Goal: Transaction & Acquisition: Purchase product/service

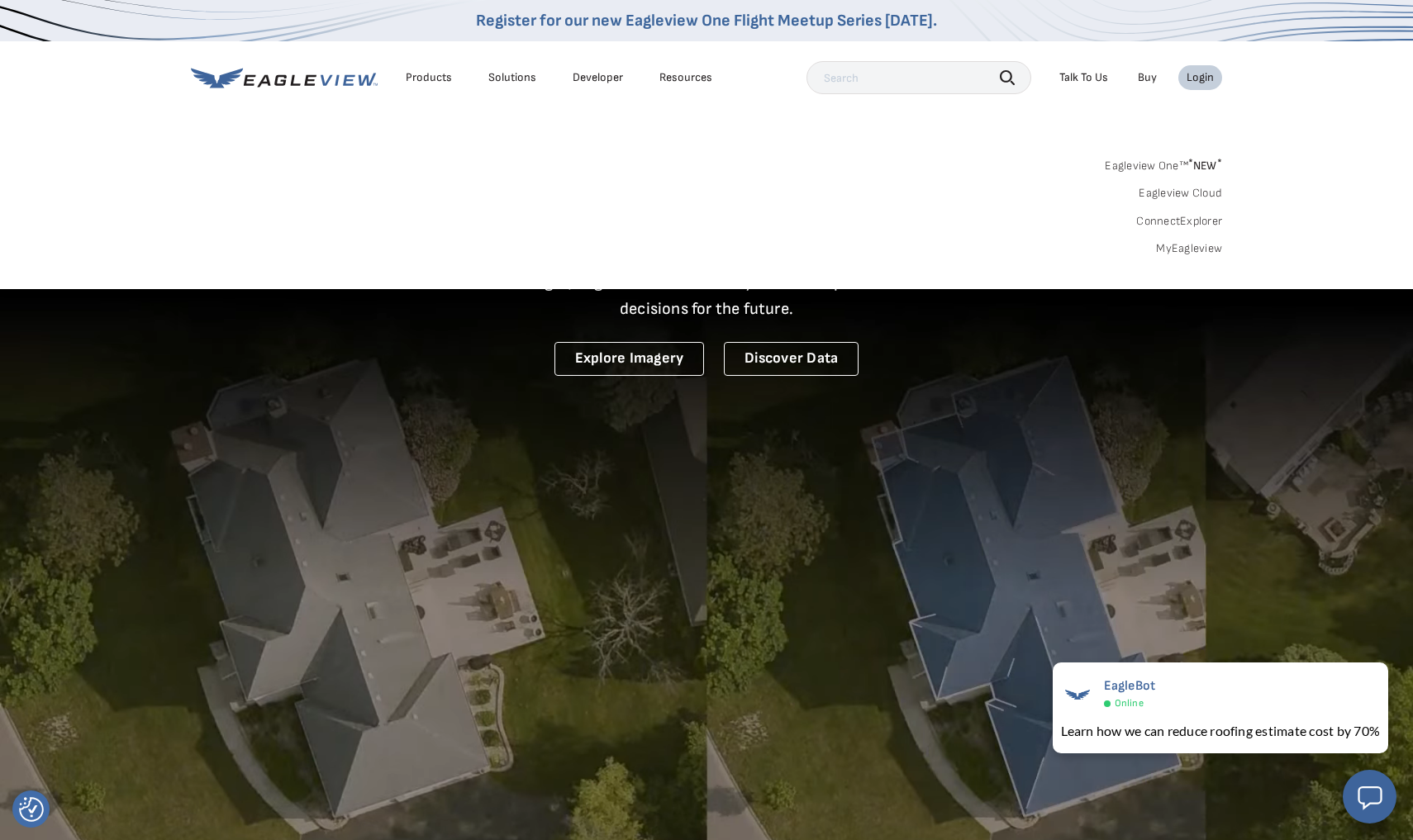
click at [1208, 253] on link "MyEagleview" at bounding box center [1189, 248] width 67 height 15
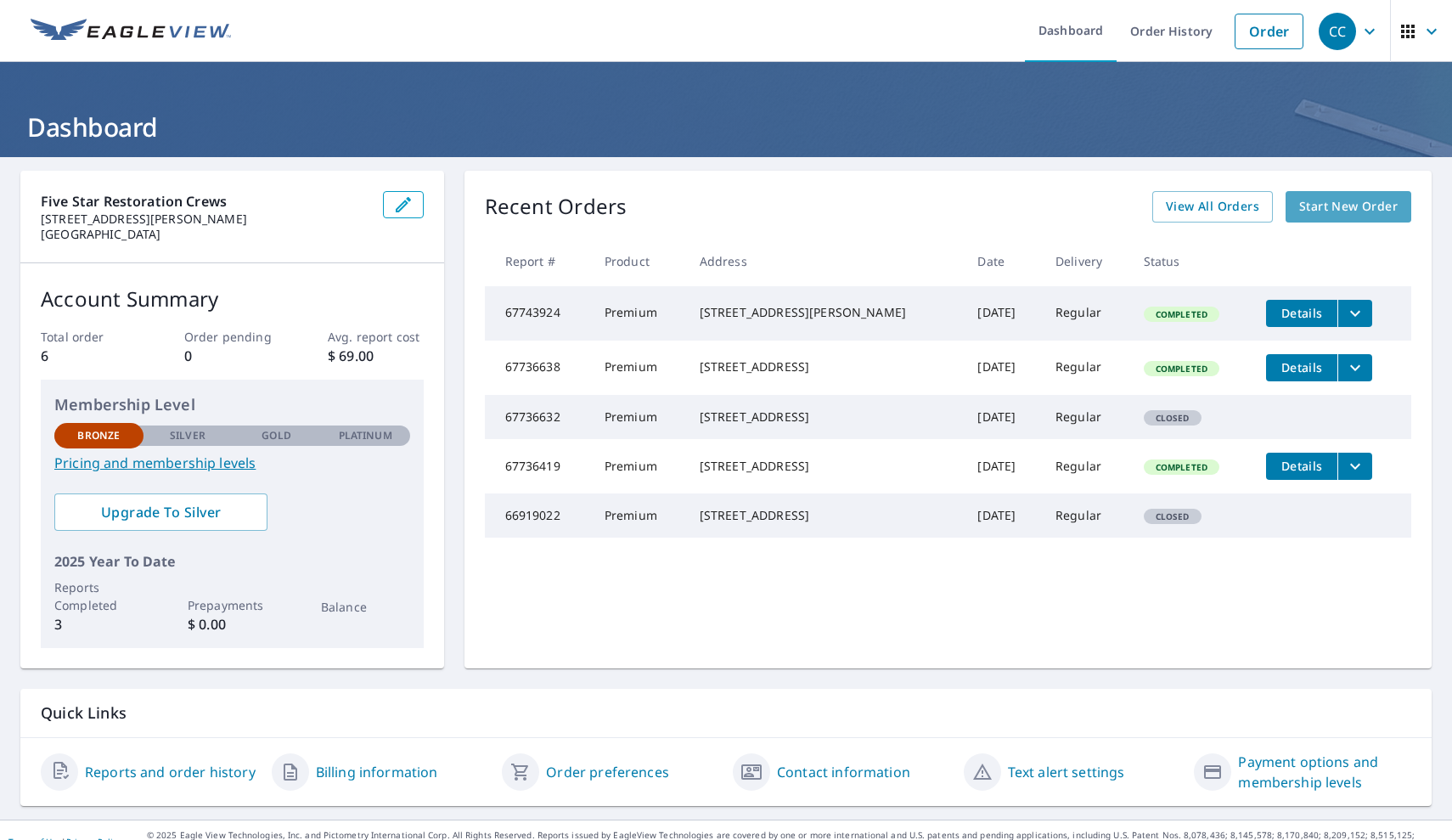
click at [1351, 215] on span "Start New Order" at bounding box center [1348, 206] width 99 height 21
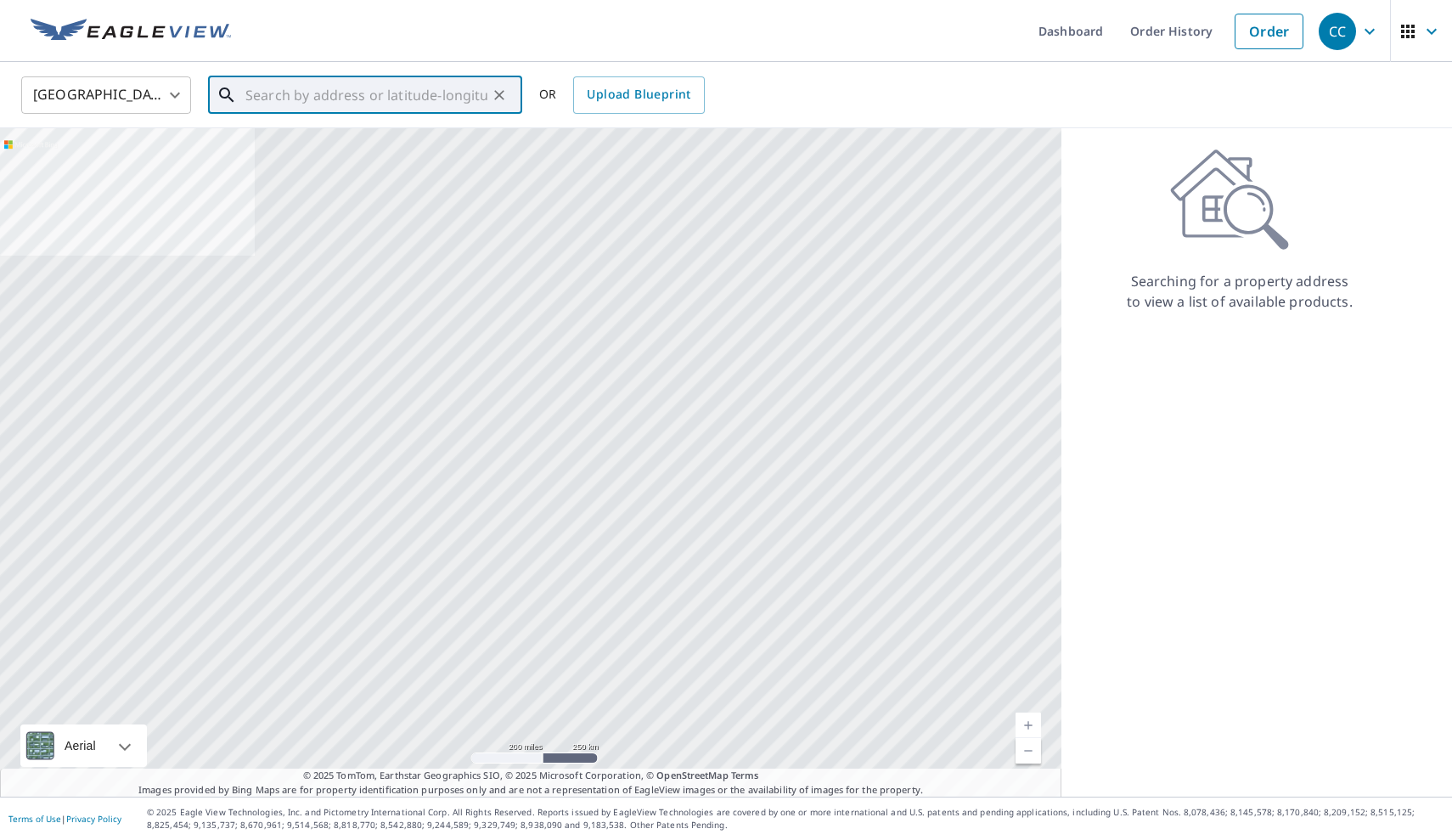
click at [250, 99] on input "text" at bounding box center [367, 94] width 242 height 47
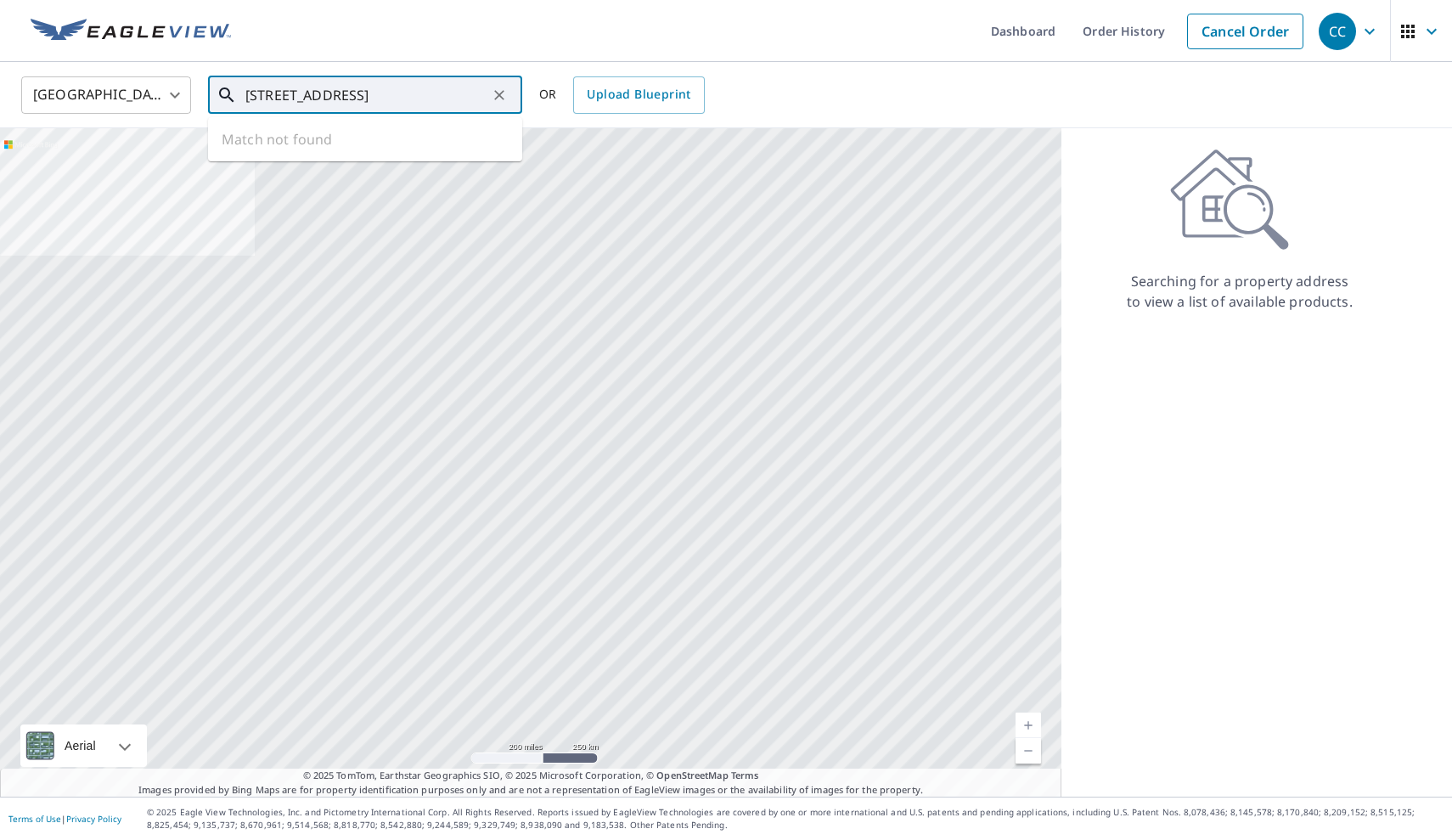
type input "[STREET_ADDRESS]"
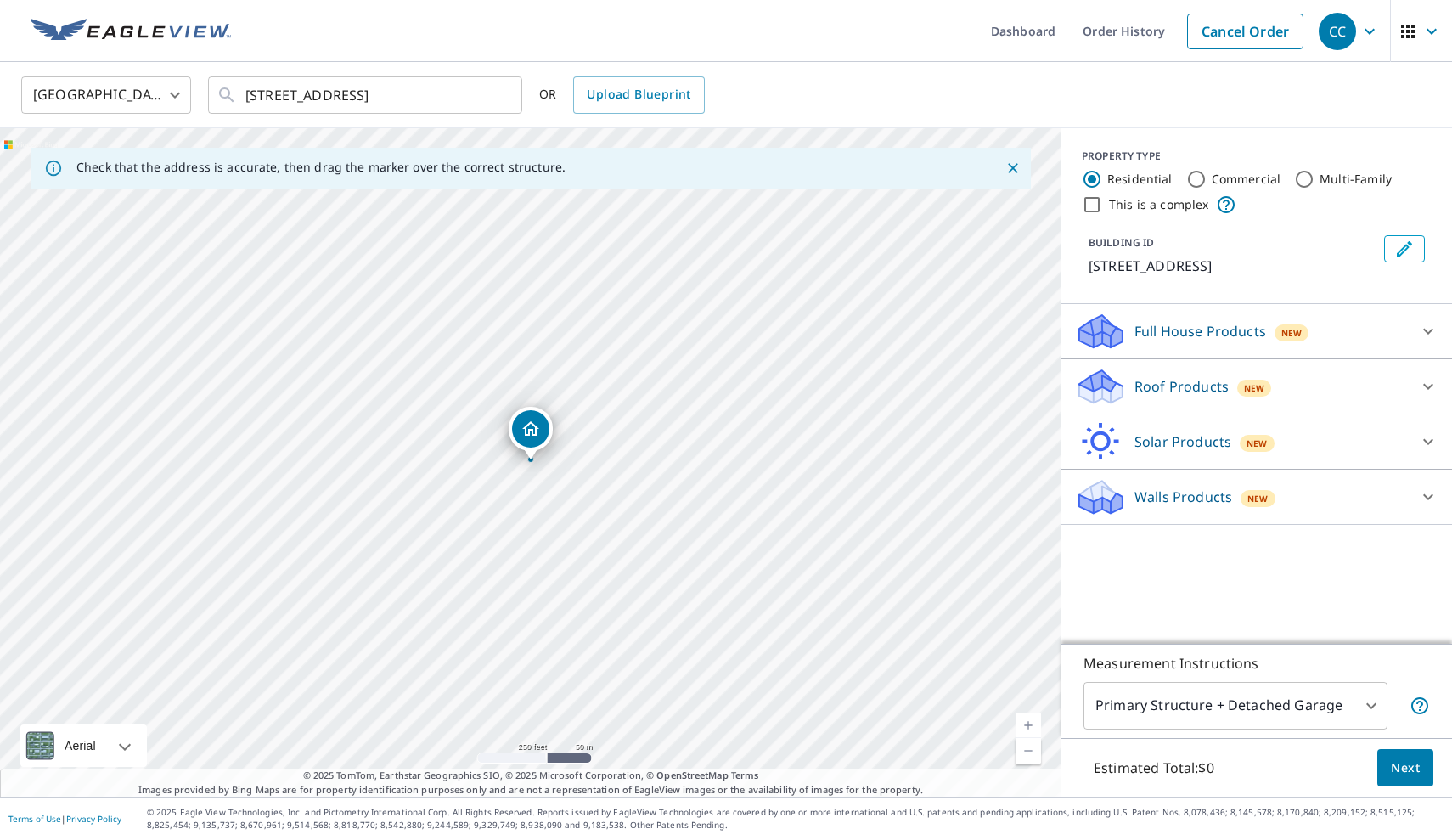
click at [1428, 504] on icon at bounding box center [1428, 496] width 20 height 20
click at [1427, 335] on icon at bounding box center [1428, 331] width 20 height 20
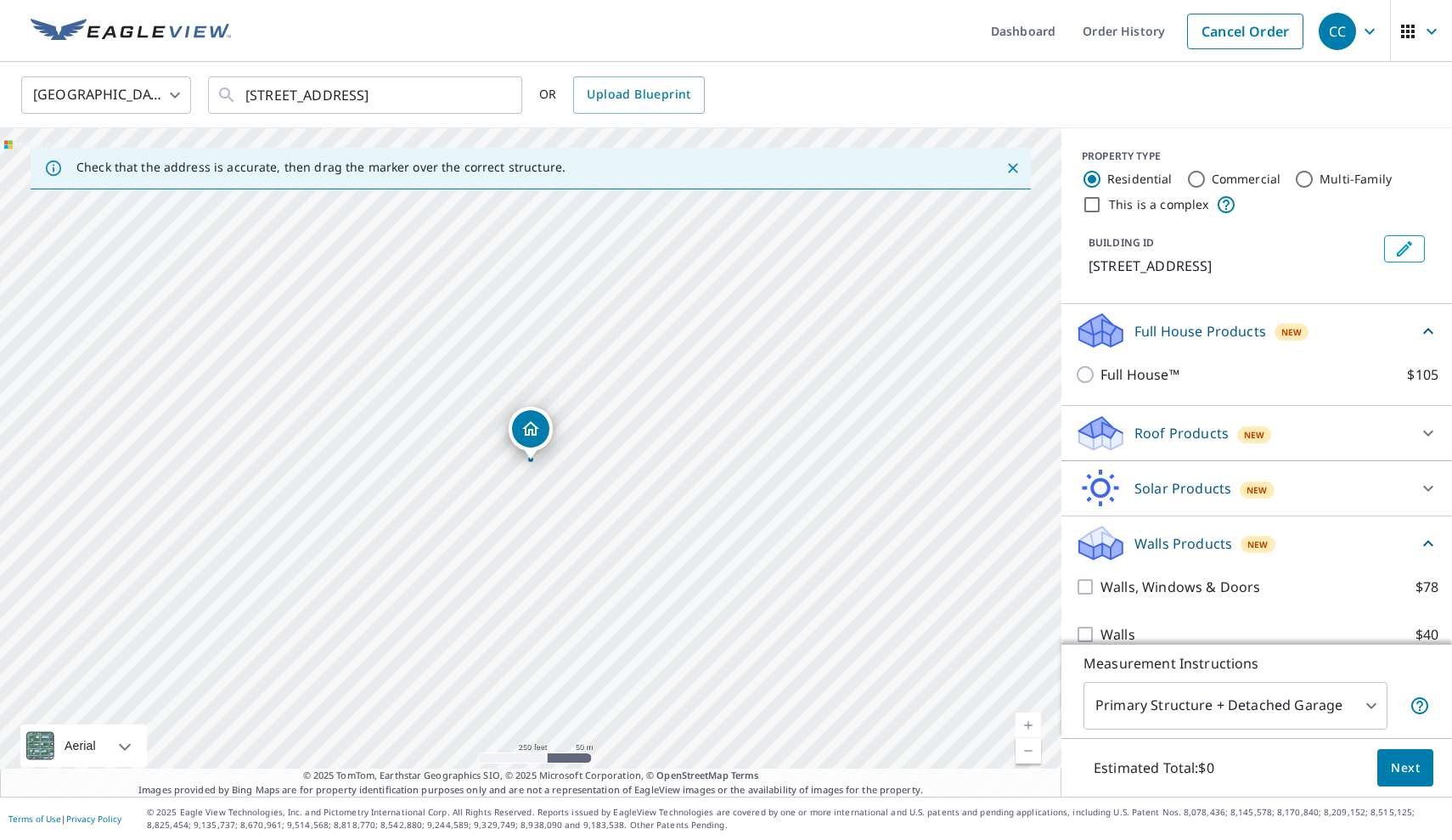
click at [1427, 335] on icon at bounding box center [1428, 331] width 20 height 20
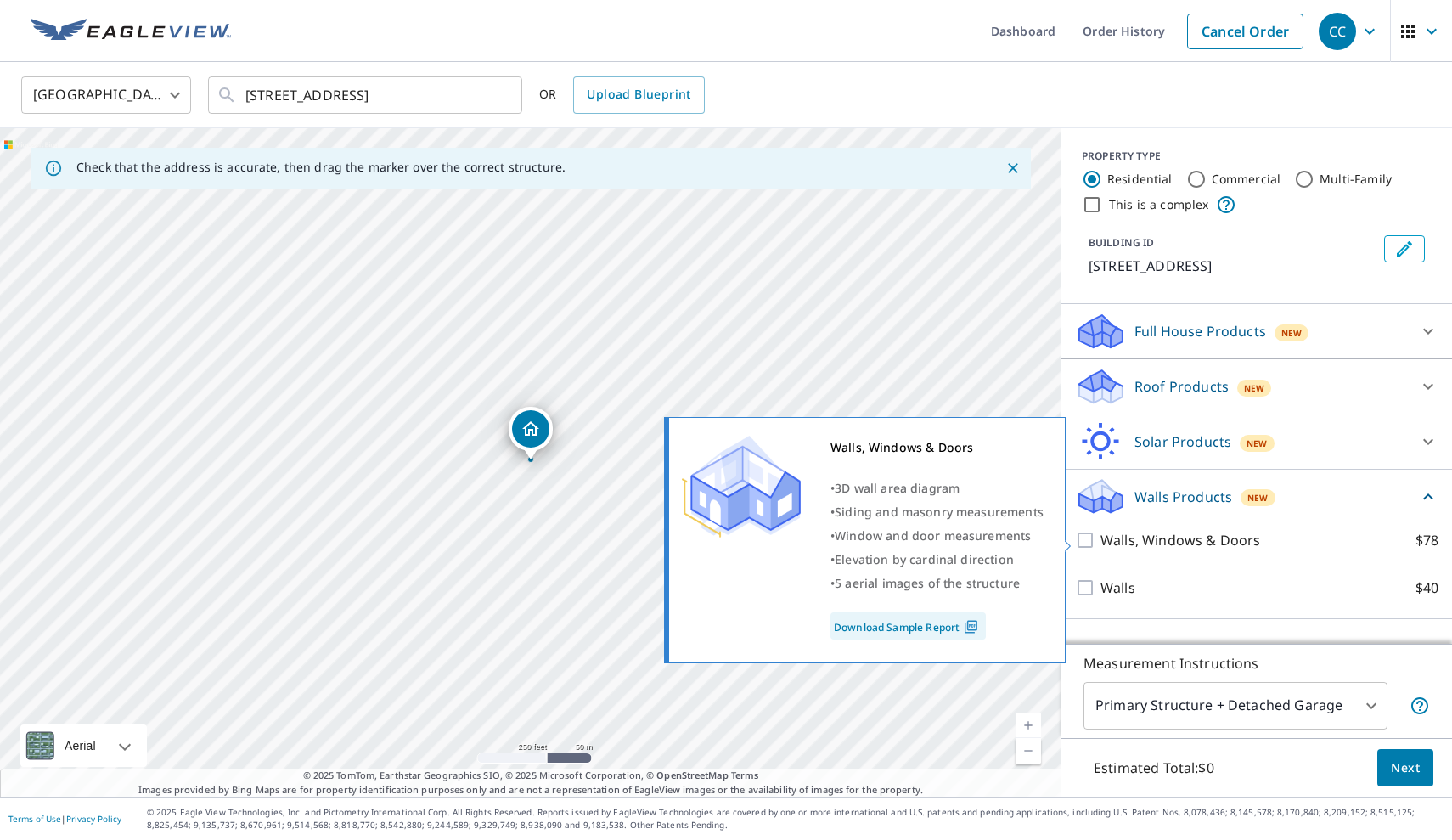
click at [1096, 539] on input "Walls, Windows & Doors $78" at bounding box center [1088, 540] width 26 height 20
checkbox input "true"
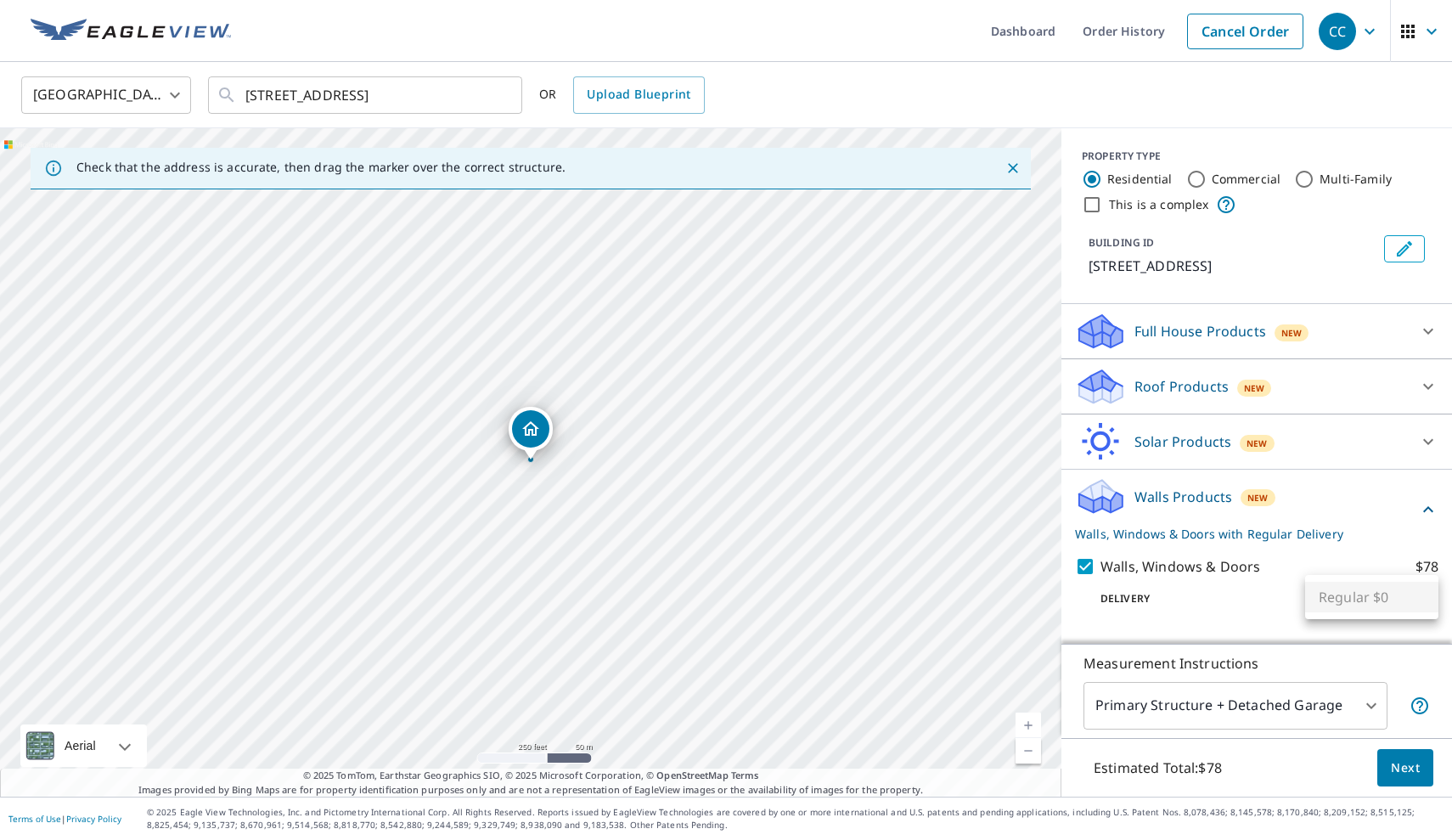
click at [1359, 594] on body "CC CC Dashboard Order History Cancel Order CC [GEOGRAPHIC_DATA] [GEOGRAPHIC_DAT…" at bounding box center [726, 420] width 1452 height 840
click at [1287, 593] on div at bounding box center [726, 420] width 1452 height 840
click at [1428, 601] on body "CC CC Dashboard Order History Cancel Order CC [GEOGRAPHIC_DATA] [GEOGRAPHIC_DAT…" at bounding box center [726, 420] width 1452 height 840
click at [1341, 511] on div at bounding box center [726, 420] width 1452 height 840
click at [1407, 773] on span "Next" at bounding box center [1405, 768] width 29 height 21
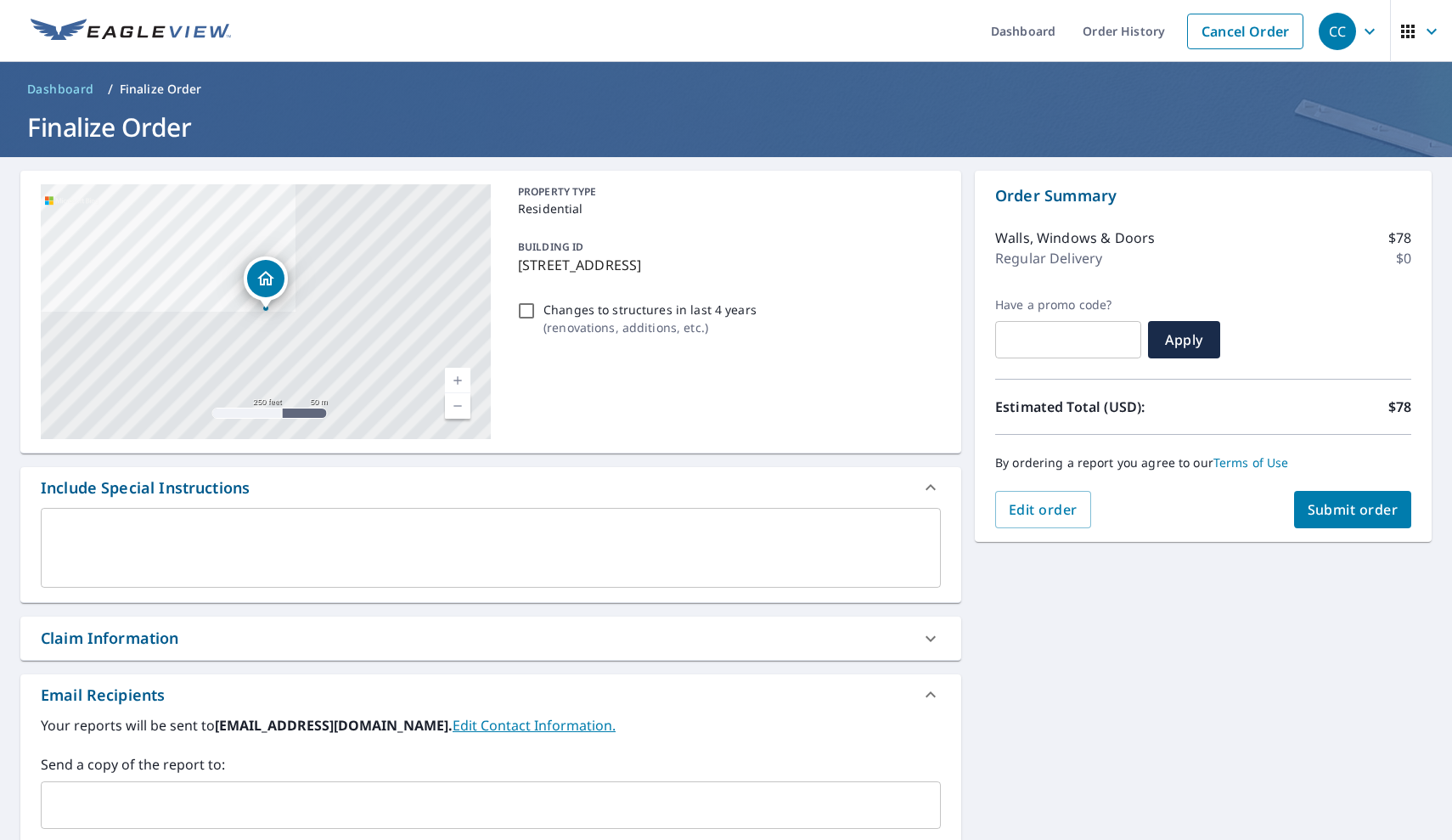
click at [1361, 497] on button "Submit order" at bounding box center [1353, 509] width 118 height 37
